Goal: Task Accomplishment & Management: Manage account settings

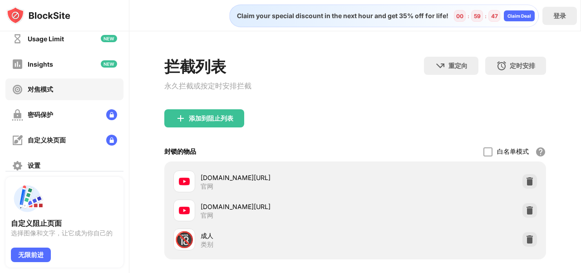
scroll to position [125, 0]
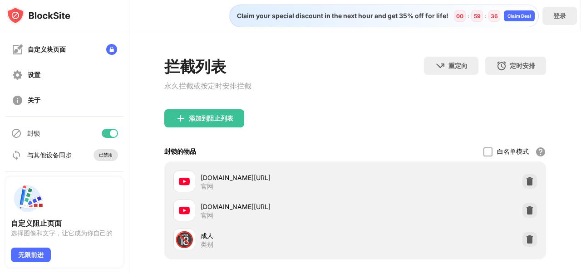
click at [103, 158] on div "已禁用" at bounding box center [106, 155] width 14 height 6
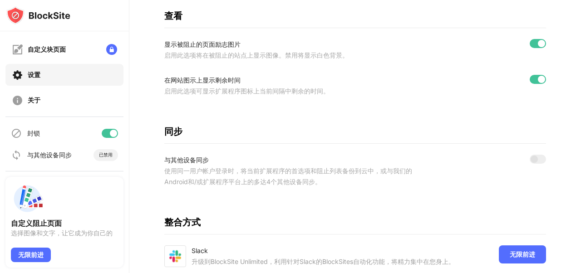
scroll to position [299, 0]
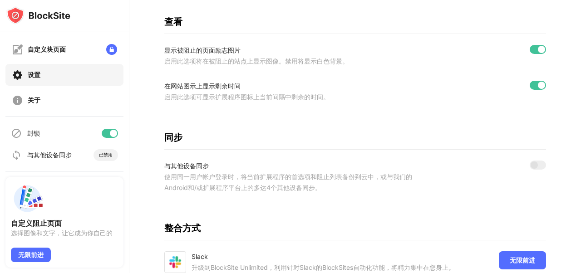
click at [499, 178] on div "与其他设备同步 使用同一用户帐户登录时，将当前扩展程序的首选项和阻止列表备份到云中，或与我们的Android和/或扩展程序平台上的多达4个其他设备同步。" at bounding box center [355, 177] width 382 height 33
click at [185, 186] on div "使用同一用户帐户登录时，将当前扩展程序的首选项和阻止列表备份到云中，或与我们的Android和/或扩展程序平台上的多达4个其他设备同步。" at bounding box center [297, 182] width 267 height 22
click at [249, 187] on div "使用同一用户帐户登录时，将当前扩展程序的首选项和阻止列表备份到云中，或与我们的Android和/或扩展程序平台上的多达4个其他设备同步。" at bounding box center [297, 182] width 267 height 22
click at [460, 191] on div "与其他设备同步 使用同一用户帐户登录时，将当前扩展程序的首选项和阻止列表备份到云中，或与我们的Android和/或扩展程序平台上的多达4个其他设备同步。" at bounding box center [355, 177] width 382 height 33
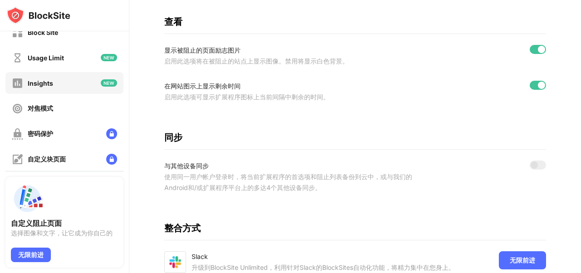
scroll to position [0, 0]
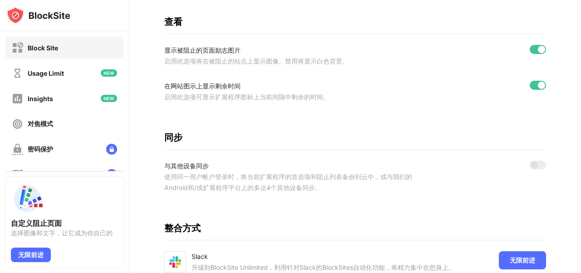
click at [44, 48] on div "Block Site" at bounding box center [43, 48] width 30 height 8
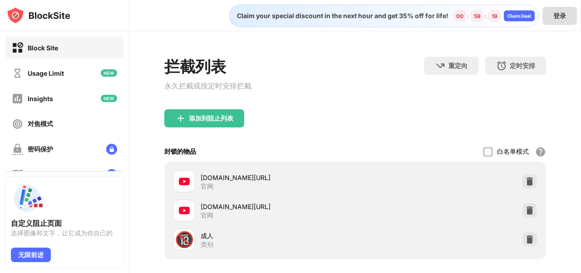
click at [559, 15] on div "登录" at bounding box center [559, 16] width 13 height 9
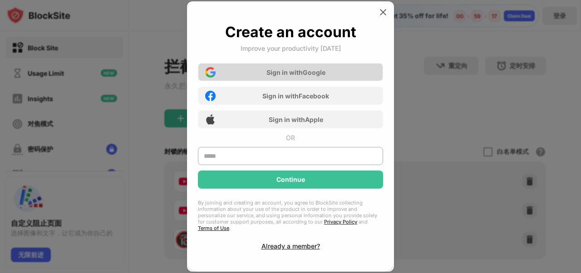
click at [299, 74] on div "Sign in with Google" at bounding box center [295, 73] width 59 height 8
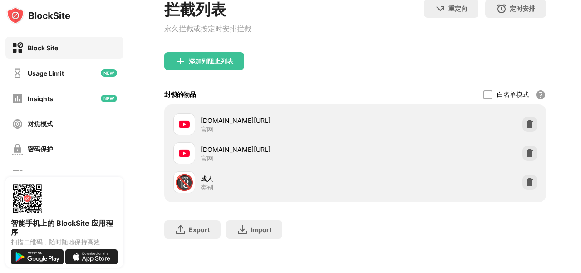
scroll to position [125, 0]
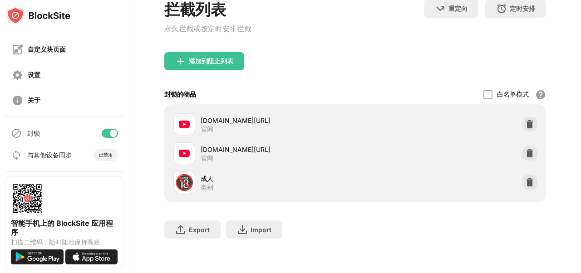
click at [98, 161] on div "与其他设备同步 已禁用" at bounding box center [64, 155] width 118 height 22
click at [99, 153] on div "已禁用" at bounding box center [106, 155] width 14 height 6
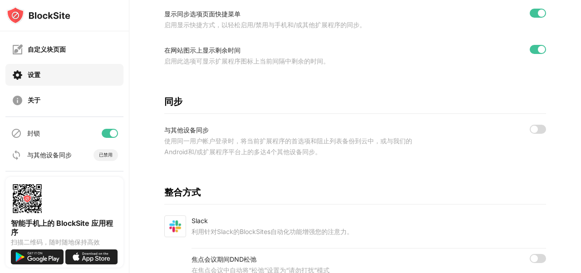
scroll to position [426, 0]
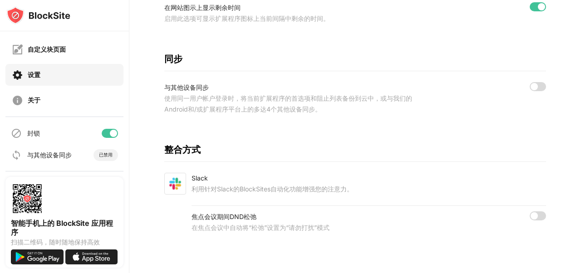
click at [194, 93] on div "使用同一用户帐户登录时，将当前扩展程序的首选项和阻止列表备份到云中，或与我们的Android和/或扩展程序平台上的多达4个其他设备同步。" at bounding box center [297, 104] width 267 height 22
click at [196, 82] on div "与其他设备同步" at bounding box center [297, 87] width 267 height 11
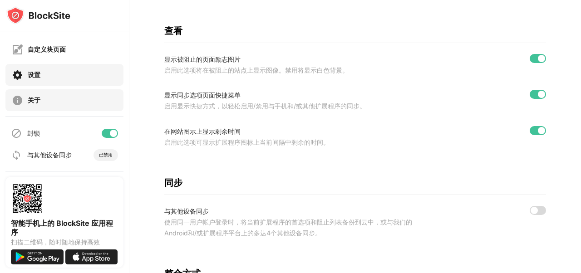
scroll to position [0, 0]
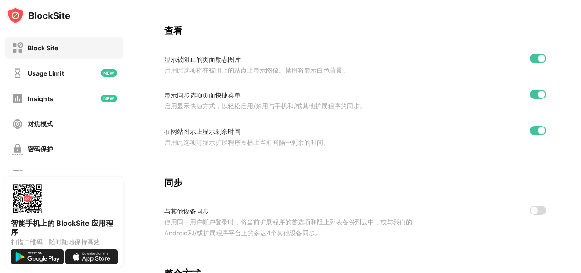
click at [61, 52] on div "Block Site" at bounding box center [64, 48] width 118 height 22
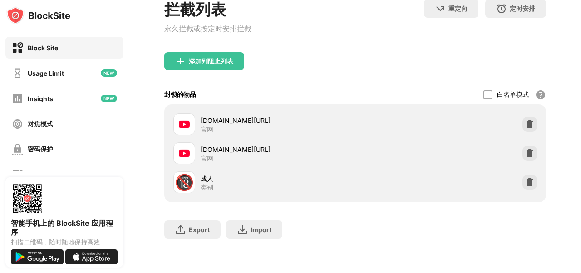
scroll to position [66, 0]
click at [186, 54] on div "添加到阻止列表" at bounding box center [204, 61] width 80 height 18
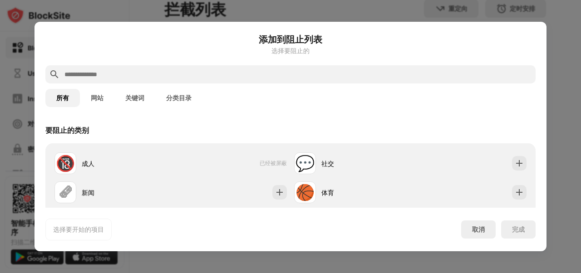
click at [156, 64] on div "添加到阻止列表 选择要阻止的" at bounding box center [290, 49] width 490 height 33
click at [154, 70] on input "text" at bounding box center [298, 74] width 468 height 11
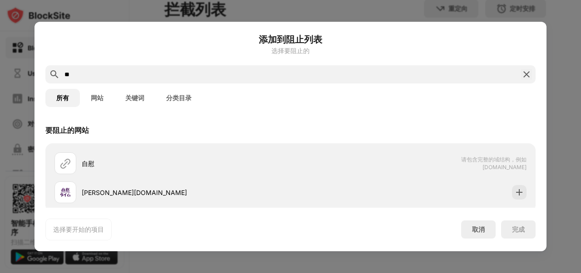
type input "**"
click at [138, 100] on button "关键词" at bounding box center [134, 98] width 41 height 18
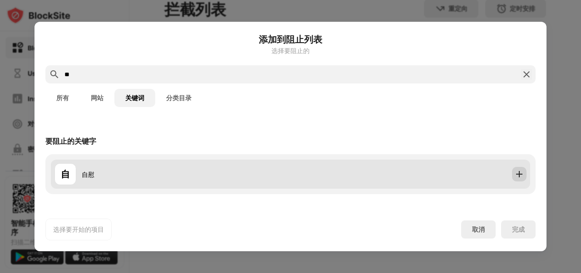
click at [519, 176] on img at bounding box center [518, 174] width 9 height 9
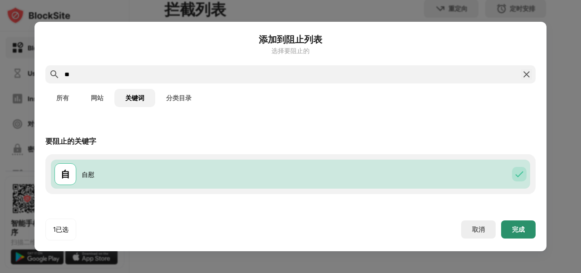
click at [514, 226] on div "完成" at bounding box center [518, 229] width 13 height 7
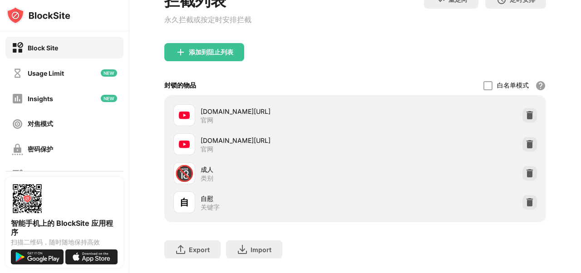
scroll to position [95, 0]
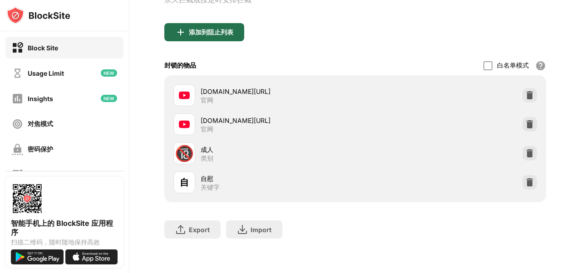
click at [208, 29] on div "添加到阻止列表" at bounding box center [211, 32] width 44 height 7
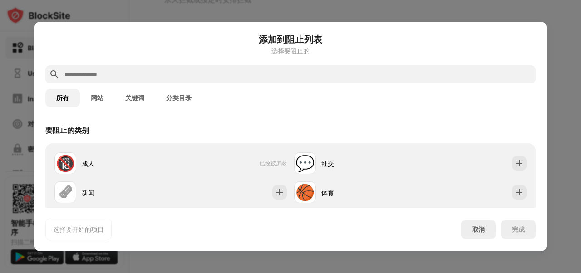
click at [203, 76] on input "text" at bounding box center [298, 74] width 468 height 11
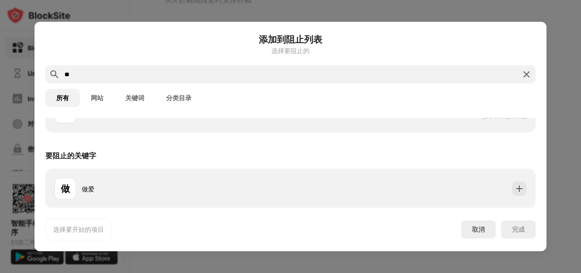
scroll to position [52, 0]
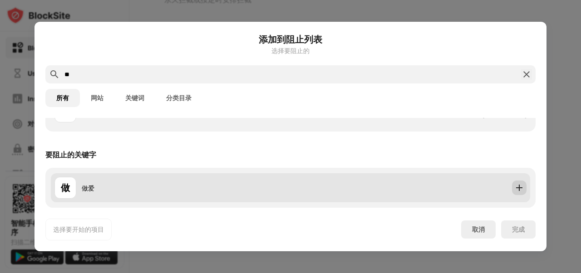
type input "**"
click at [514, 189] on img at bounding box center [518, 187] width 9 height 9
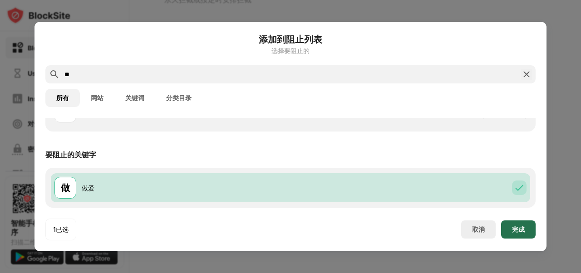
click at [518, 230] on div "完成" at bounding box center [518, 229] width 13 height 7
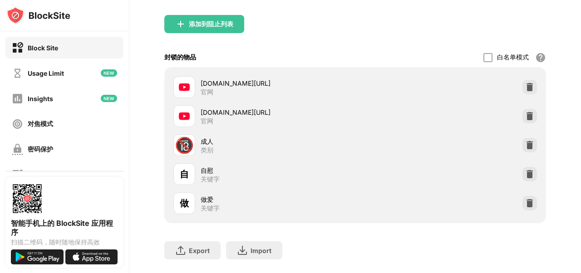
scroll to position [79, 0]
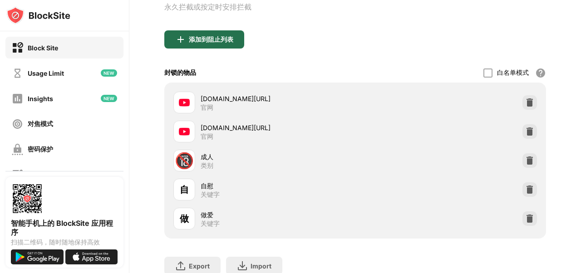
click at [217, 41] on div "添加到阻止列表" at bounding box center [211, 39] width 44 height 7
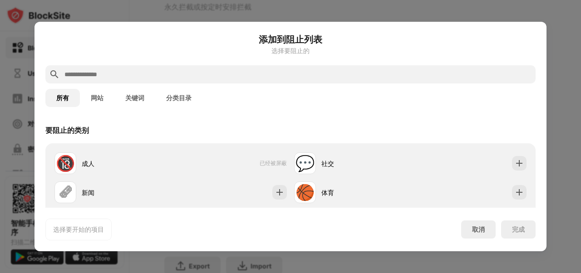
click at [216, 78] on input "text" at bounding box center [298, 74] width 468 height 11
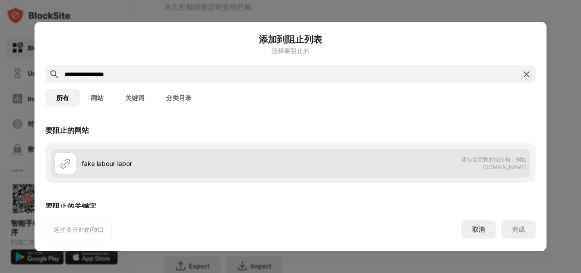
scroll to position [52, 0]
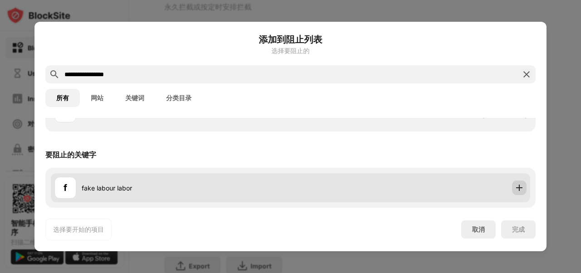
type input "**********"
click at [517, 190] on div at bounding box center [519, 188] width 15 height 15
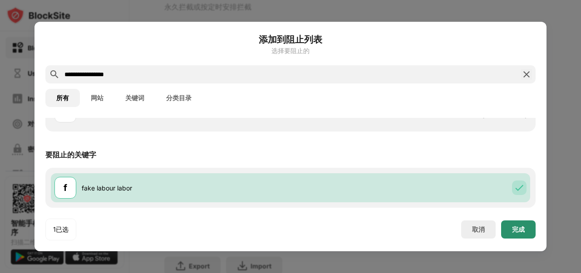
click at [524, 234] on div "完成" at bounding box center [518, 229] width 34 height 18
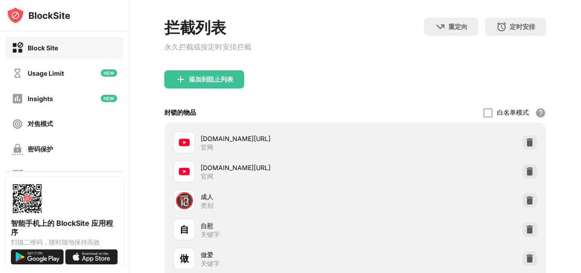
scroll to position [91, 0]
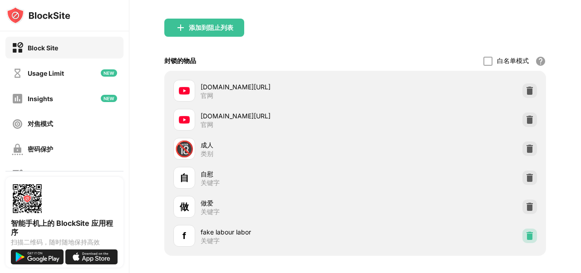
click at [525, 237] on img at bounding box center [529, 235] width 9 height 9
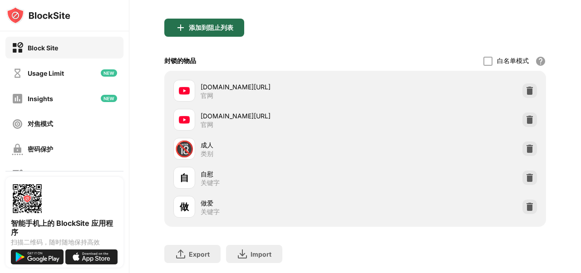
click at [218, 22] on div "添加到阻止列表" at bounding box center [204, 28] width 80 height 18
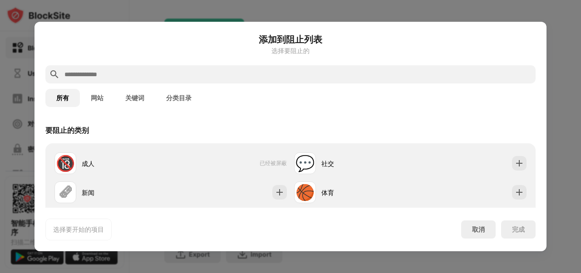
click at [183, 74] on input "text" at bounding box center [298, 74] width 468 height 11
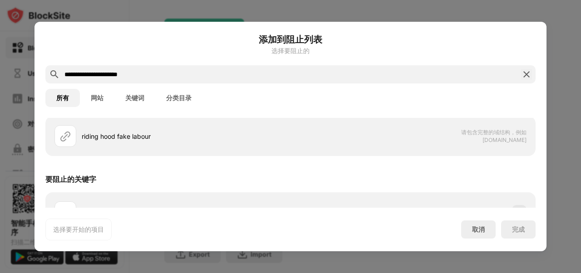
scroll to position [52, 0]
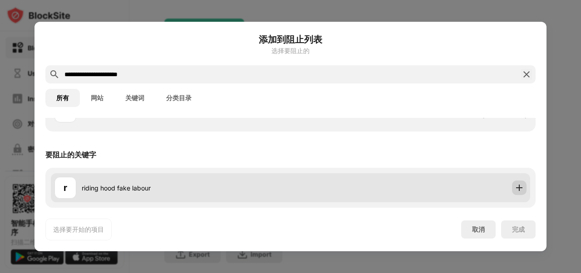
type input "**********"
click at [514, 190] on img at bounding box center [518, 187] width 9 height 9
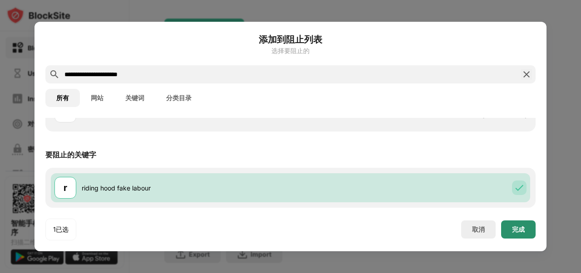
click at [519, 230] on div "完成" at bounding box center [518, 229] width 13 height 7
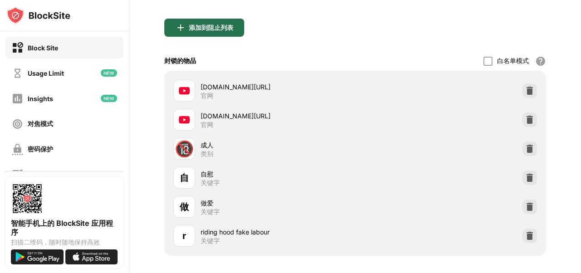
click at [194, 28] on div "添加到阻止列表" at bounding box center [211, 27] width 44 height 7
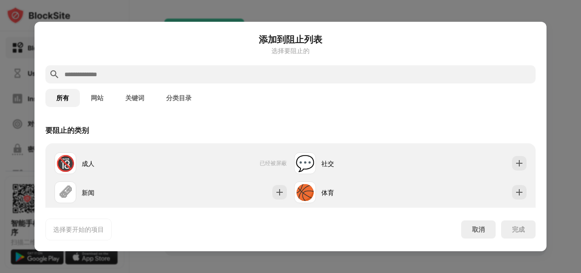
click at [194, 72] on input "text" at bounding box center [298, 74] width 468 height 11
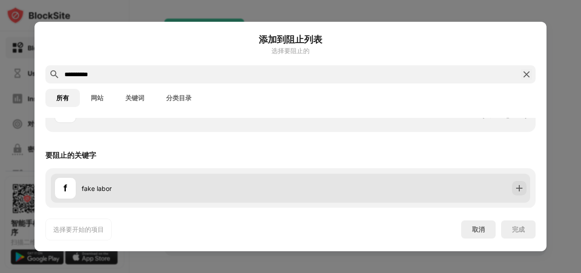
scroll to position [52, 0]
type input "**********"
click at [514, 189] on img at bounding box center [518, 187] width 9 height 9
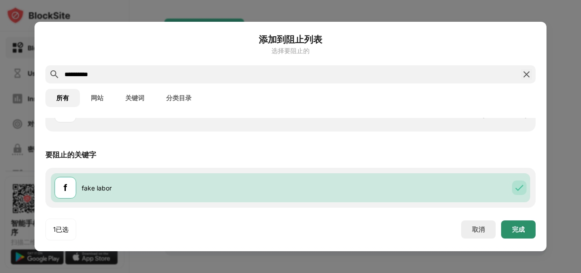
click at [514, 224] on div "完成" at bounding box center [518, 229] width 34 height 18
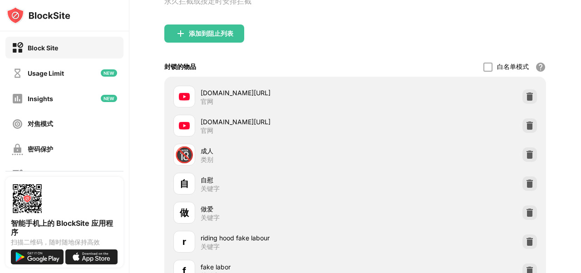
scroll to position [0, 0]
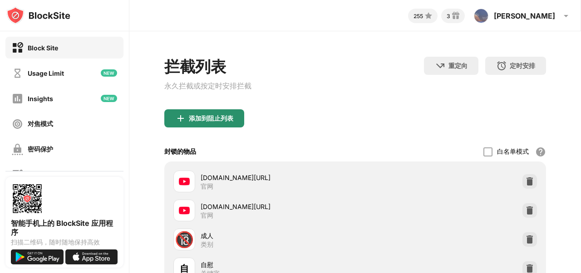
click at [202, 118] on div "添加到阻止列表" at bounding box center [211, 118] width 44 height 7
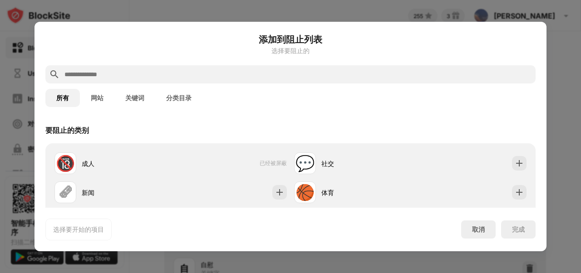
click at [220, 67] on div at bounding box center [290, 74] width 490 height 18
click at [213, 77] on input "text" at bounding box center [298, 74] width 468 height 11
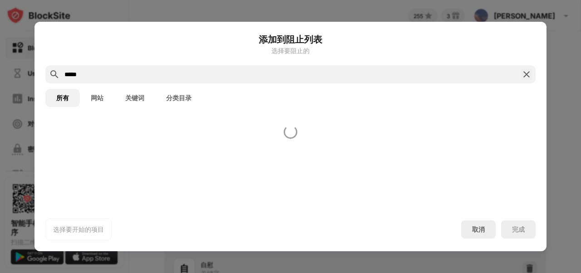
type input "*****"
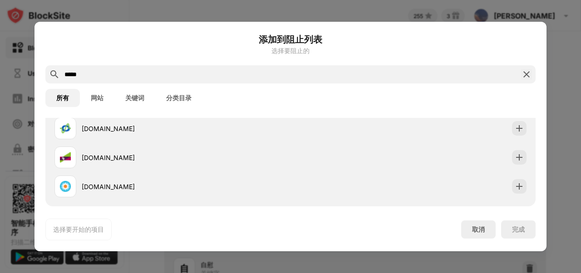
scroll to position [197, 0]
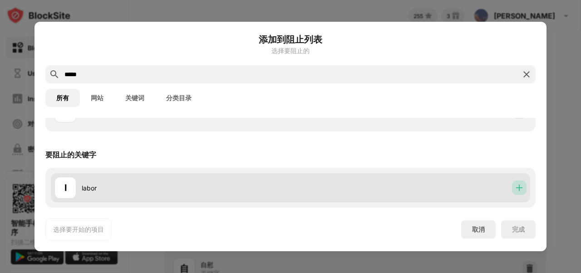
click at [514, 186] on img at bounding box center [518, 187] width 9 height 9
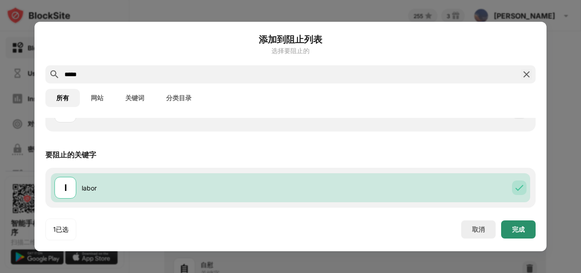
click at [524, 237] on div "完成" at bounding box center [518, 229] width 34 height 18
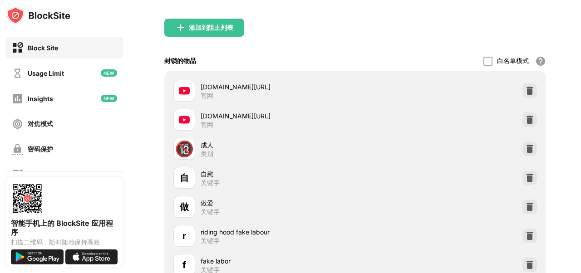
scroll to position [0, 0]
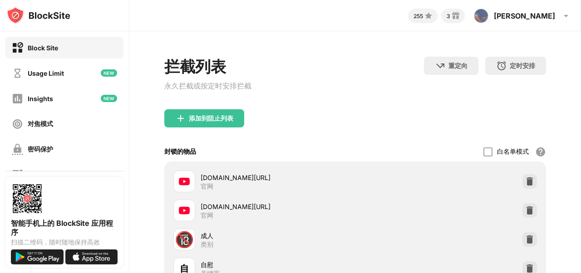
click at [192, 109] on div "拦截列表 永久拦截或按定时安排拦截" at bounding box center [207, 83] width 87 height 53
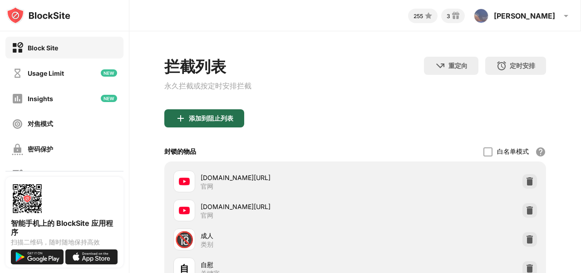
click at [193, 115] on div "添加到阻止列表" at bounding box center [204, 118] width 80 height 18
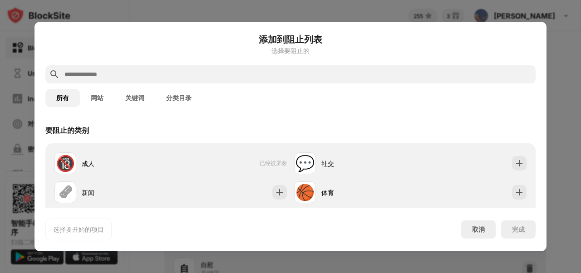
click at [186, 68] on div at bounding box center [290, 74] width 490 height 18
click at [185, 73] on input "text" at bounding box center [298, 74] width 468 height 11
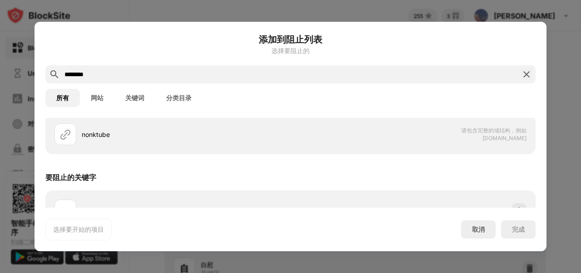
scroll to position [52, 0]
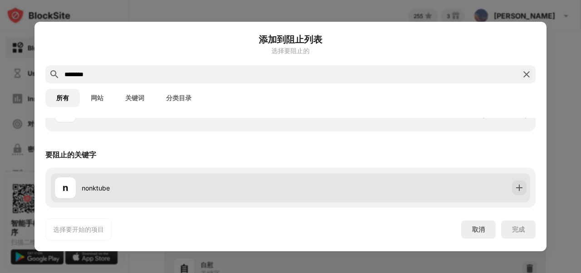
type input "********"
click at [500, 186] on div "n nonktube" at bounding box center [290, 187] width 479 height 29
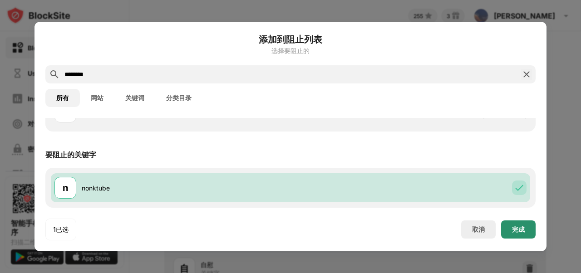
click at [514, 224] on div "完成" at bounding box center [518, 229] width 34 height 18
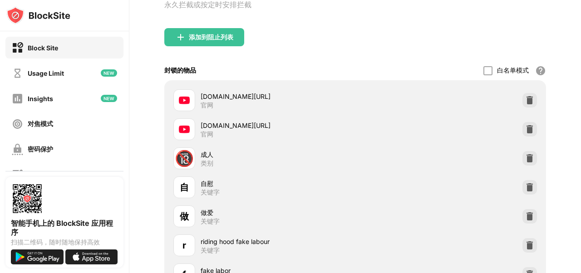
scroll to position [45, 0]
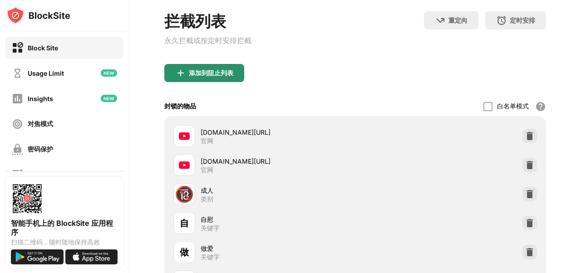
click at [198, 75] on div "添加到阻止列表" at bounding box center [211, 72] width 44 height 7
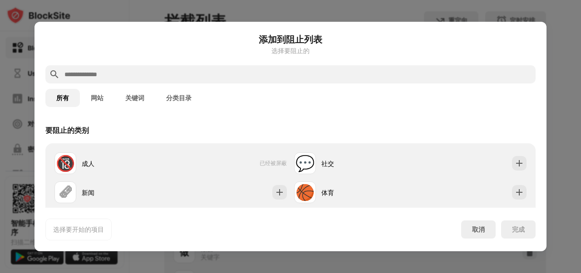
click at [112, 74] on input "text" at bounding box center [298, 74] width 468 height 11
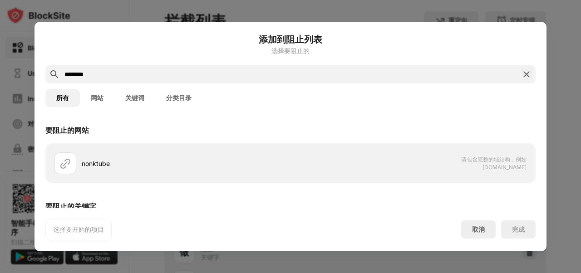
click at [103, 98] on button "网站" at bounding box center [97, 98] width 34 height 18
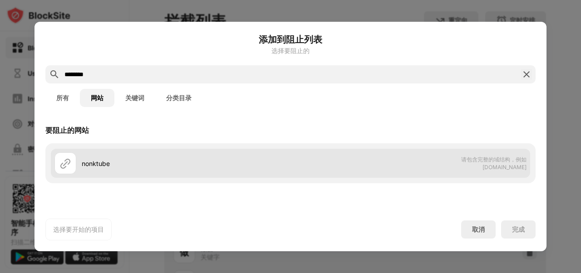
click at [143, 164] on div "nonktube" at bounding box center [186, 164] width 209 height 10
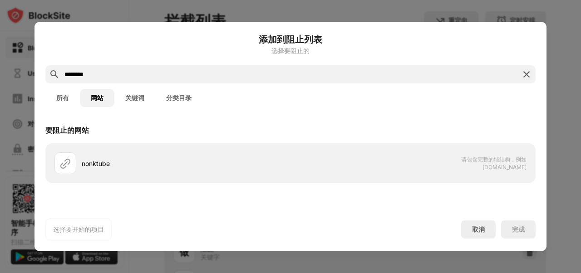
click at [176, 74] on input "********" at bounding box center [291, 74] width 454 height 11
click at [97, 96] on button "网站" at bounding box center [97, 98] width 34 height 18
click at [68, 74] on input "********" at bounding box center [291, 74] width 454 height 11
click at [66, 73] on input "********" at bounding box center [291, 74] width 454 height 11
click at [62, 73] on div "********" at bounding box center [290, 74] width 490 height 18
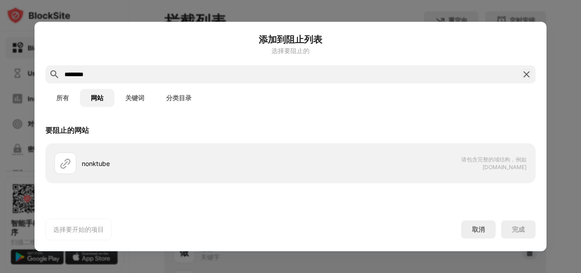
click at [65, 75] on input "********" at bounding box center [291, 74] width 454 height 11
click at [154, 71] on input "**********" at bounding box center [291, 74] width 454 height 11
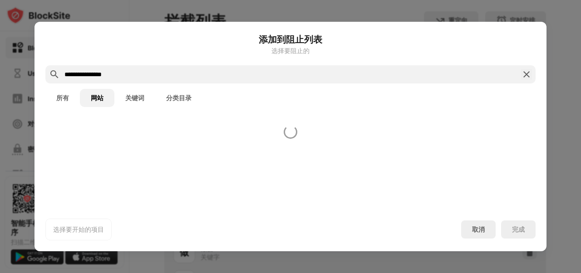
type input "**********"
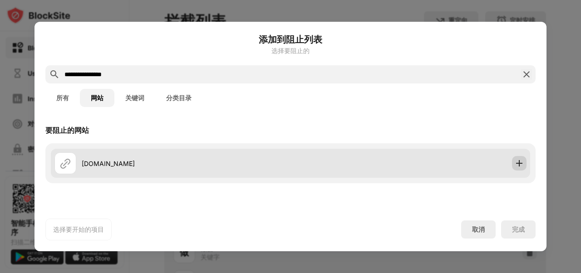
click at [522, 165] on img at bounding box center [518, 163] width 9 height 9
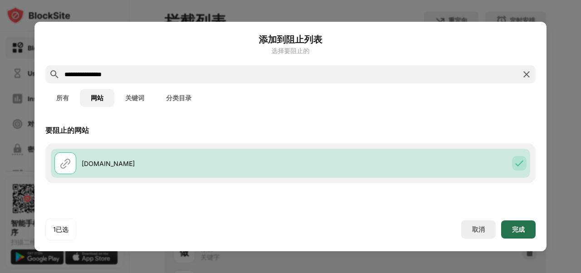
click at [517, 233] on div "完成" at bounding box center [518, 229] width 34 height 18
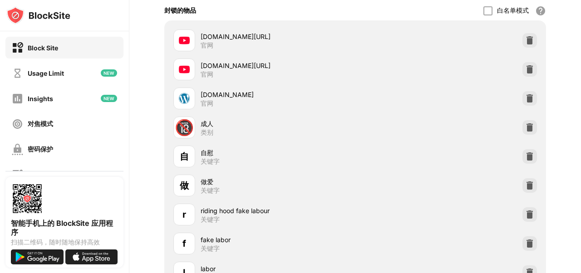
scroll to position [45, 0]
